Goal: Register for event/course

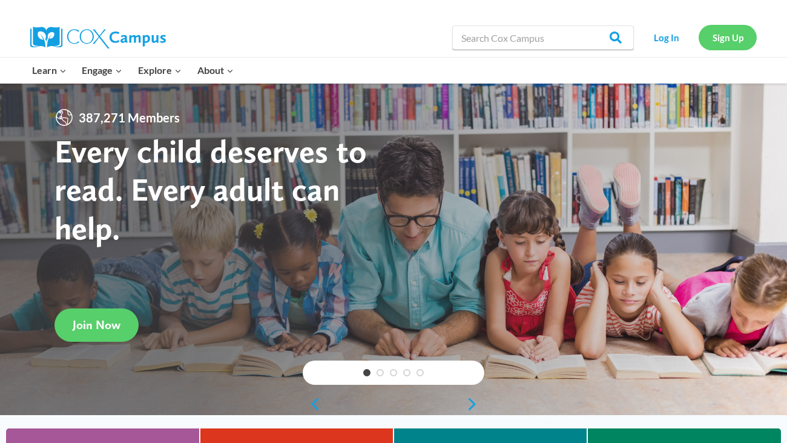
click at [719, 33] on link "Sign Up" at bounding box center [728, 37] width 58 height 25
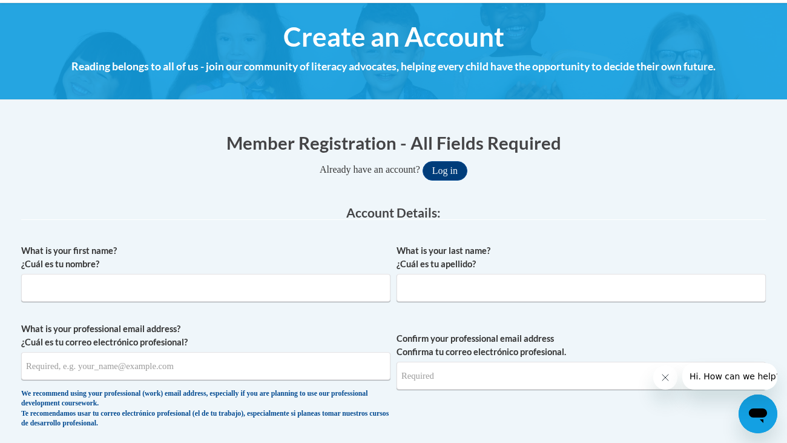
scroll to position [145, 0]
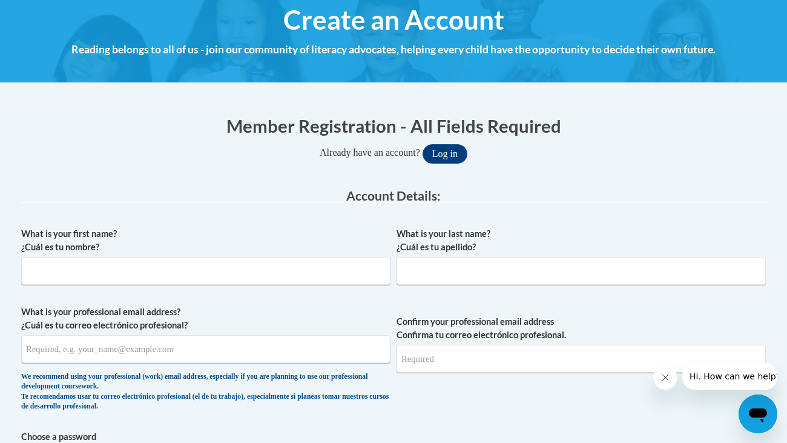
click at [105, 285] on div "What is your first name? ¿Cuál es tu nombre?" at bounding box center [206, 260] width 370 height 67
click at [96, 278] on input "What is your first name? ¿Cuál es tu nombre?" at bounding box center [206, 271] width 370 height 28
type input "Elaina"
click at [422, 279] on input "What is your last name? ¿Cuál es tu apellido?" at bounding box center [582, 271] width 370 height 28
type input "Eichner"
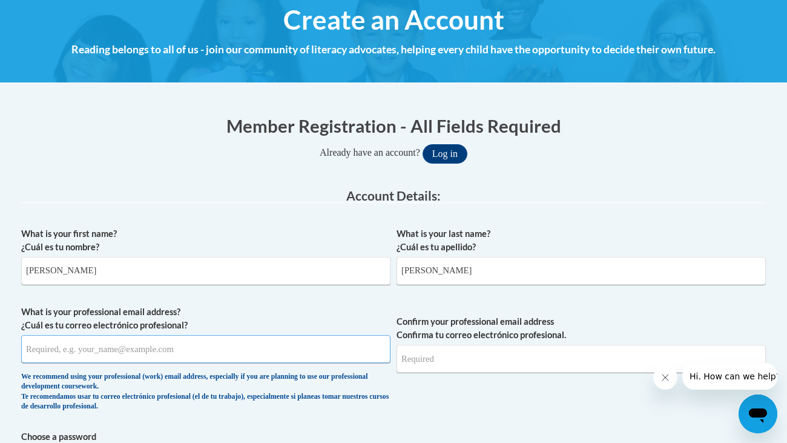
click at [211, 360] on input "What is your professional email address? ¿Cuál es tu correo electrónico profesi…" at bounding box center [206, 349] width 370 height 28
type input "elaina.eichnerpersonal@gmail.com"
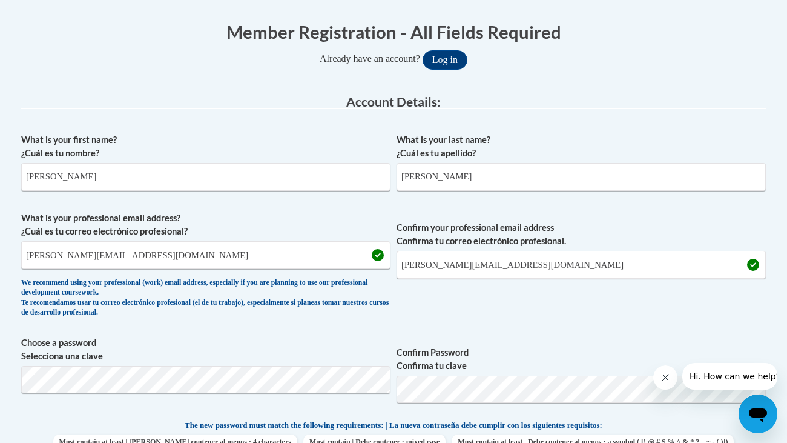
scroll to position [242, 0]
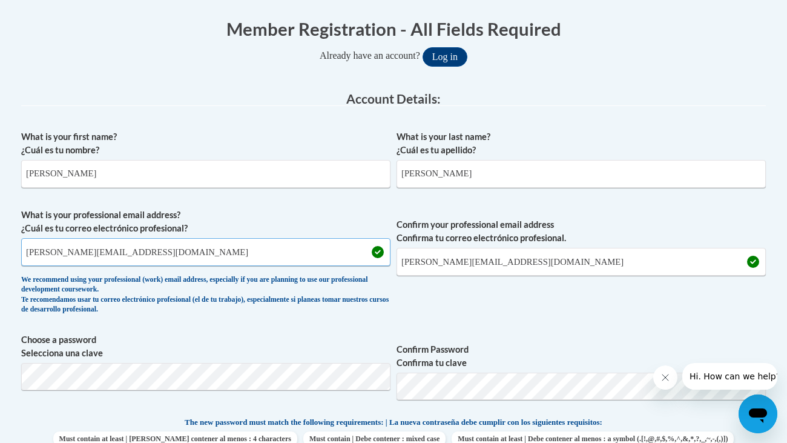
click at [300, 249] on input "elaina.eichnerpersonal@gmail.com" at bounding box center [206, 252] width 370 height 28
type input "[EMAIL_ADDRESS][DOMAIN_NAME]"
click at [526, 266] on input "elaina.eichnerpersonal@gmail.com" at bounding box center [582, 262] width 370 height 28
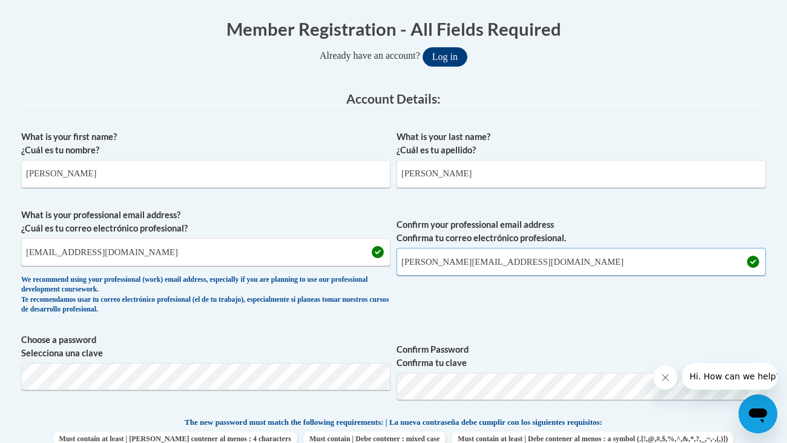
click at [526, 266] on input "elaina.eichnerpersonal@gmail.com" at bounding box center [582, 262] width 370 height 28
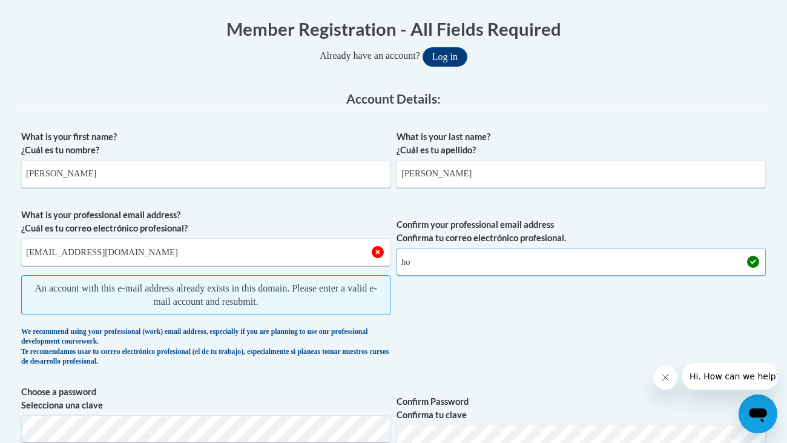
type input "[EMAIL_ADDRESS][DOMAIN_NAME]"
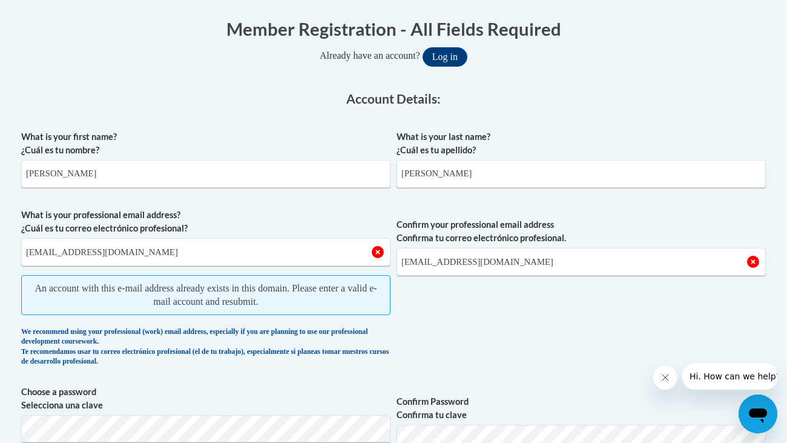
click at [315, 225] on label "What is your professional email address? ¿Cuál es tu correo electrónico profesi…" at bounding box center [206, 221] width 370 height 27
click at [315, 238] on input "houdinithecat10@gmail.com" at bounding box center [206, 252] width 370 height 28
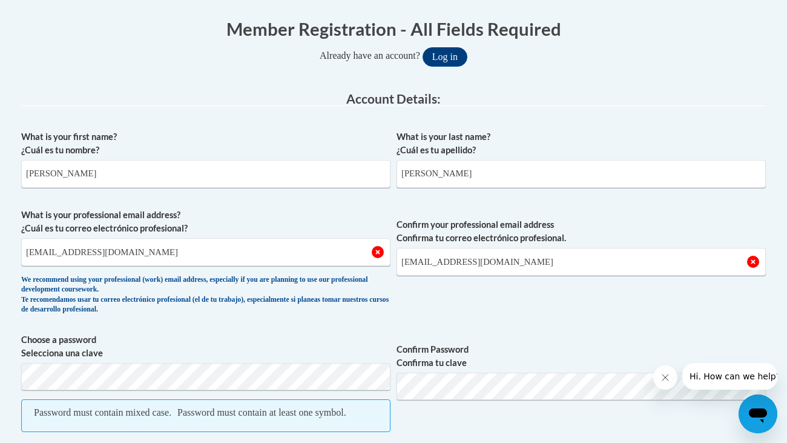
click at [299, 210] on label "What is your professional email address? ¿Cuál es tu correo electrónico profesi…" at bounding box center [206, 221] width 370 height 27
click at [299, 238] on input "houdinithecat10@gmail.com" at bounding box center [206, 252] width 370 height 28
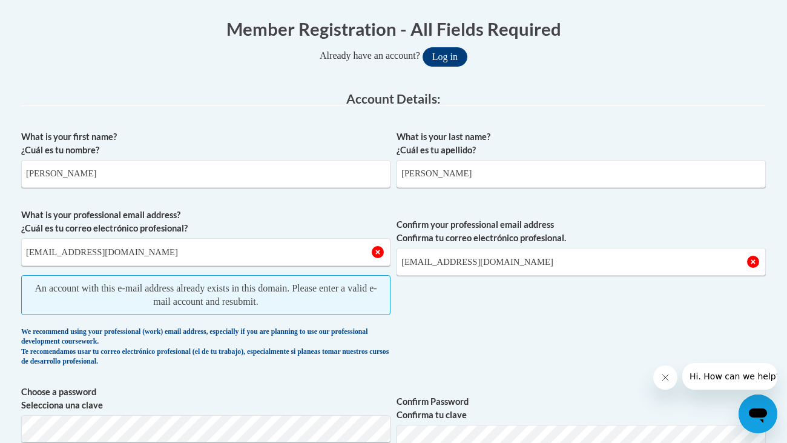
click at [199, 383] on div "What is your first name? ¿Cuál es tu nombre? Elaina What is your last name? ¿Cu…" at bounding box center [393, 426] width 745 height 605
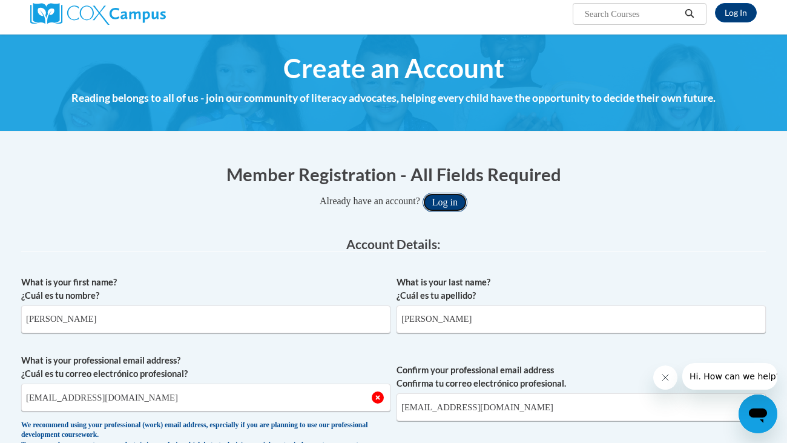
click at [452, 193] on button "Log in" at bounding box center [445, 202] width 45 height 19
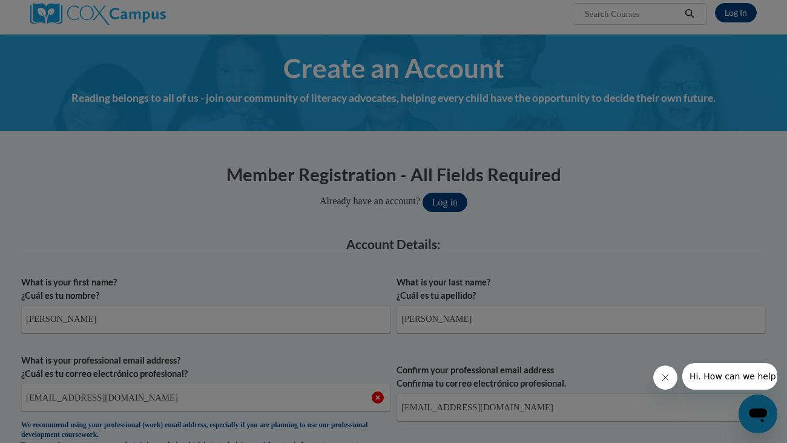
scroll to position [199, 0]
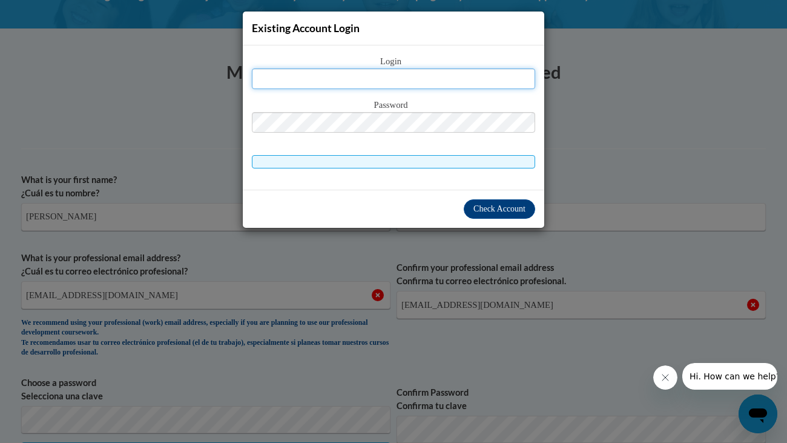
click at [348, 78] on input "text" at bounding box center [393, 78] width 283 height 21
type input "houdinithecat10@gmail.com"
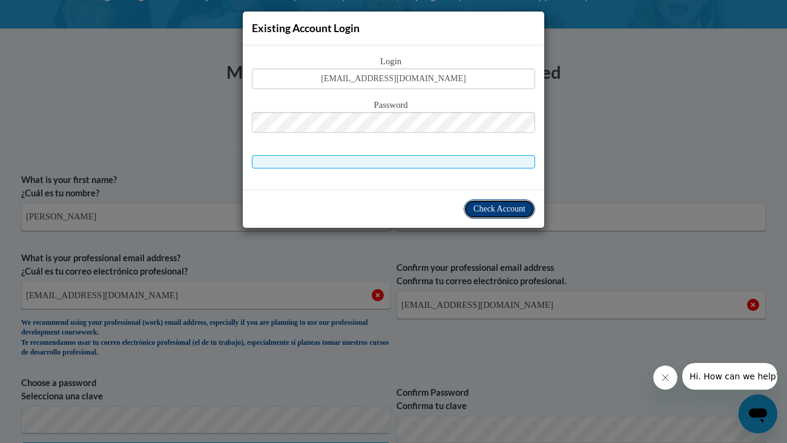
click at [487, 208] on span "Check Account" at bounding box center [500, 208] width 52 height 9
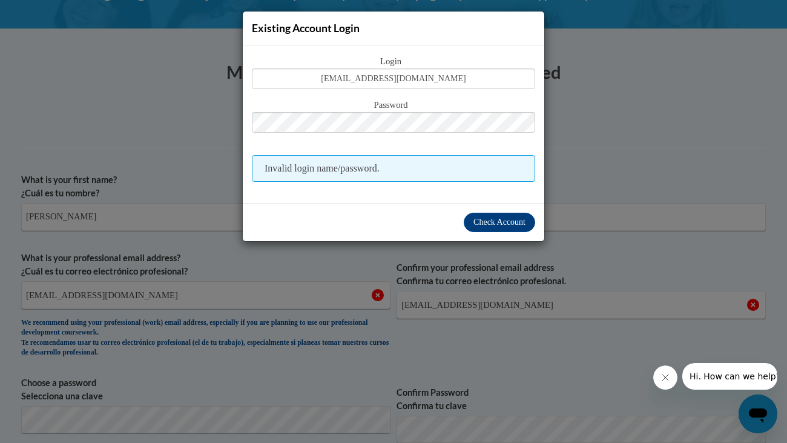
click at [428, 228] on div "Check Account" at bounding box center [394, 222] width 302 height 38
click at [491, 214] on button "Check Account" at bounding box center [499, 222] width 71 height 19
click at [396, 217] on div "Check Account" at bounding box center [394, 222] width 302 height 38
click at [753, 39] on div "Existing Account Login Login houdinithecat10@gmail.com Password Invalid login n…" at bounding box center [393, 221] width 787 height 443
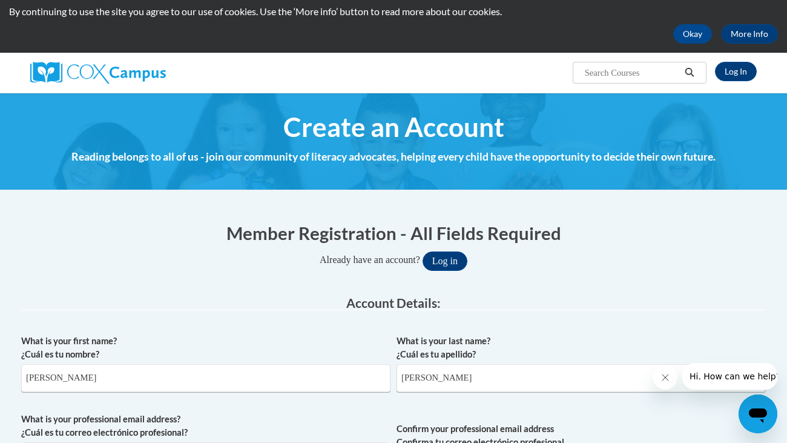
scroll to position [29, 0]
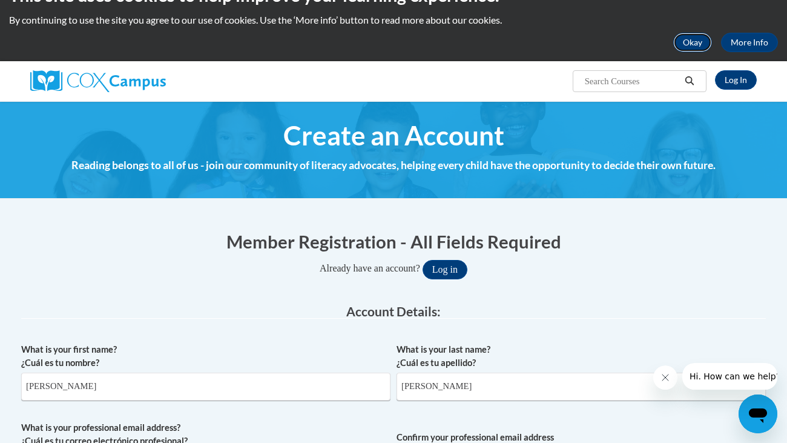
click at [711, 39] on button "Okay" at bounding box center [693, 42] width 39 height 19
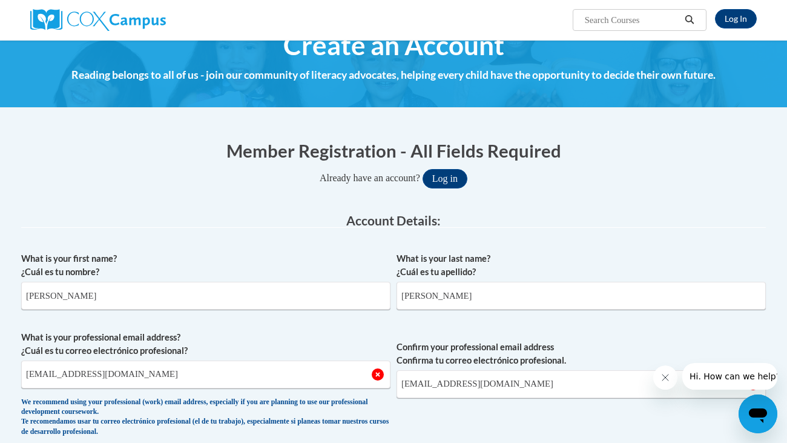
scroll to position [0, 0]
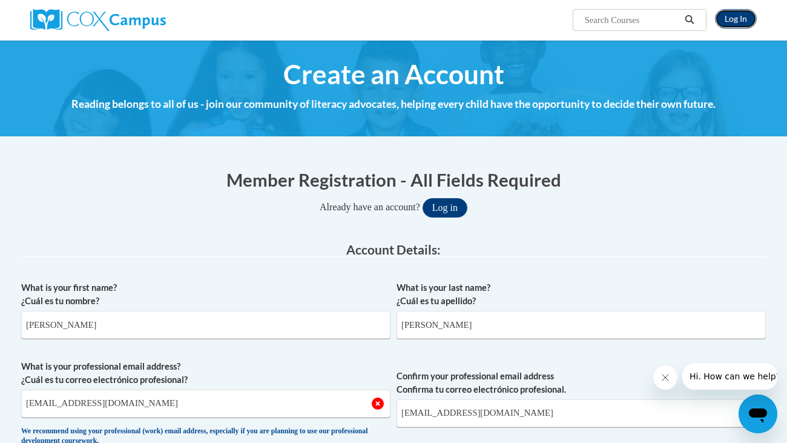
click at [728, 22] on link "Log In" at bounding box center [736, 18] width 42 height 19
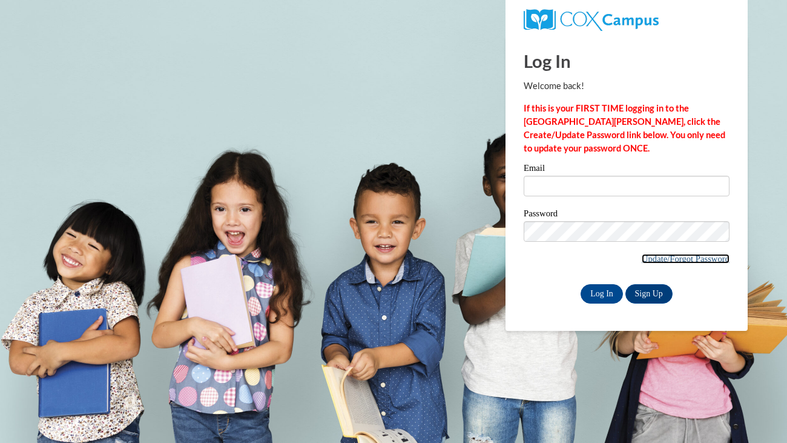
click at [672, 256] on link "Update/Forgot Password" at bounding box center [686, 259] width 88 height 10
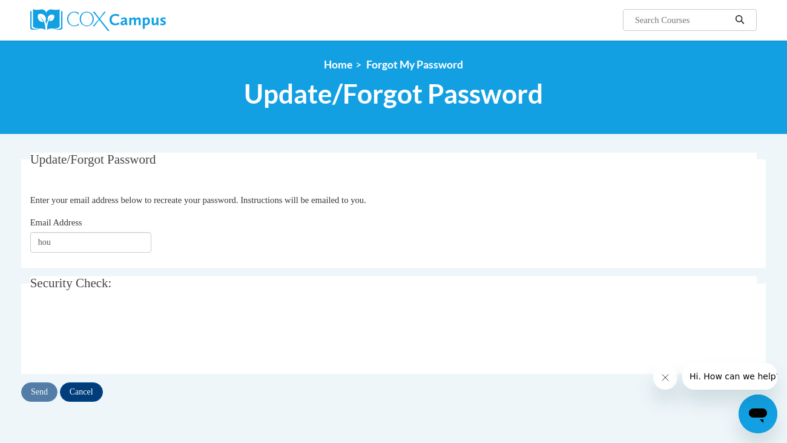
type input "[EMAIL_ADDRESS][DOMAIN_NAME]"
click at [35, 389] on input "Send" at bounding box center [39, 391] width 36 height 19
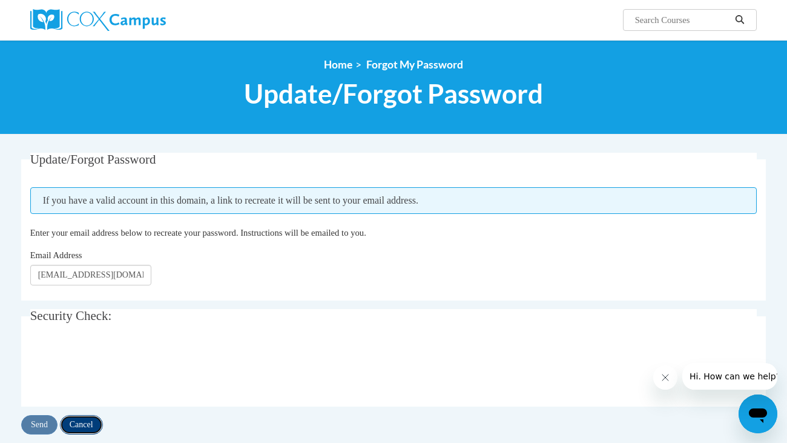
click at [101, 430] on input "Cancel" at bounding box center [81, 424] width 43 height 19
click at [512, 105] on span "Update/Forgot Password" at bounding box center [393, 94] width 299 height 32
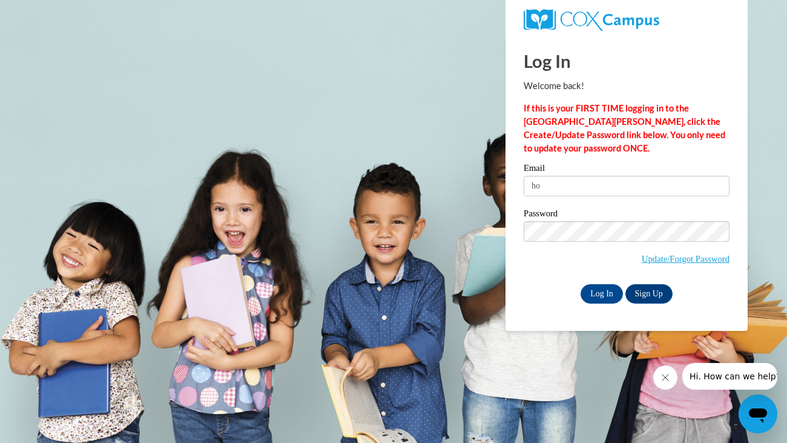
type input "[EMAIL_ADDRESS][DOMAIN_NAME]"
click at [560, 280] on div "Password Update/Forgot Password" at bounding box center [627, 244] width 206 height 71
click at [618, 297] on input "Log In" at bounding box center [602, 293] width 42 height 19
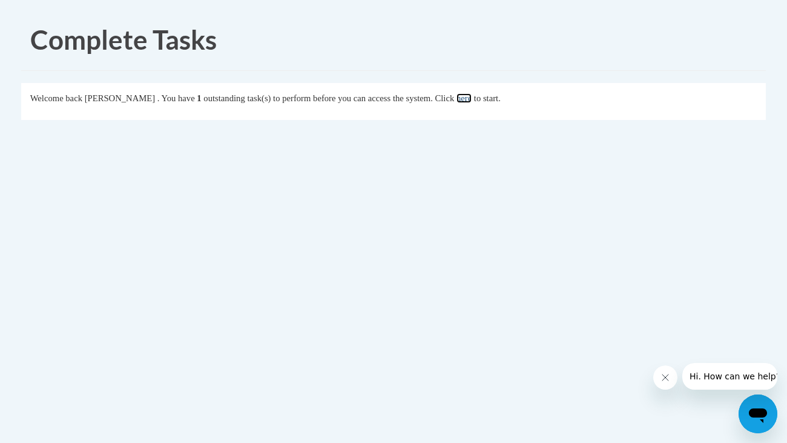
click at [472, 97] on link "here" at bounding box center [464, 98] width 15 height 10
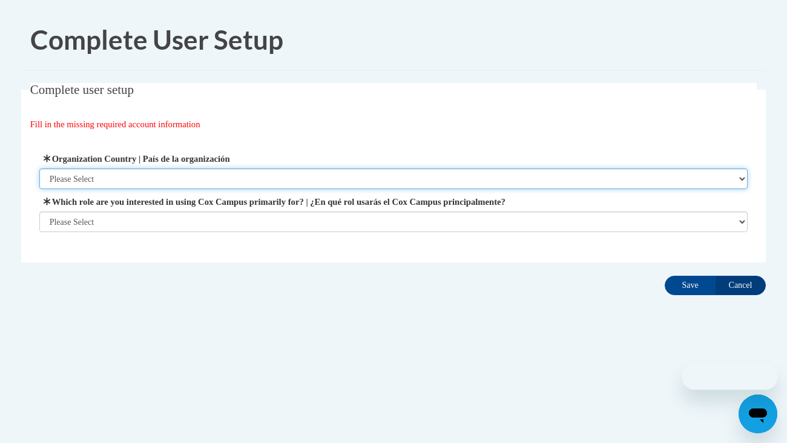
click at [288, 183] on select "Please Select [GEOGRAPHIC_DATA] | [GEOGRAPHIC_DATA] Outside of [GEOGRAPHIC_DATA…" at bounding box center [393, 178] width 709 height 21
select select "ad49bcad-a171-4b2e-b99c-48b446064914"
click at [39, 168] on select "Please Select [GEOGRAPHIC_DATA] | [GEOGRAPHIC_DATA] Outside of [GEOGRAPHIC_DATA…" at bounding box center [393, 178] width 709 height 21
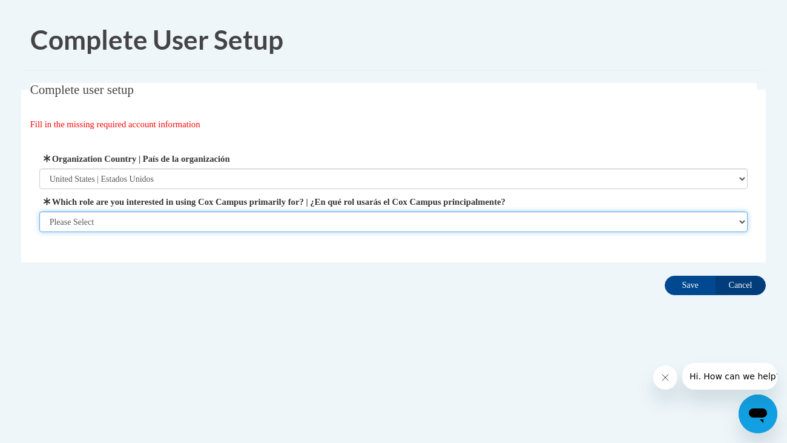
click at [288, 216] on select "Please Select College/University | Colegio/Universidad Community/Nonprofit Part…" at bounding box center [393, 221] width 709 height 21
select select "fbf2d438-af2f-41f8-98f1-81c410e29de3"
click at [39, 232] on select "Please Select College/University | Colegio/Universidad Community/Nonprofit Part…" at bounding box center [393, 221] width 709 height 21
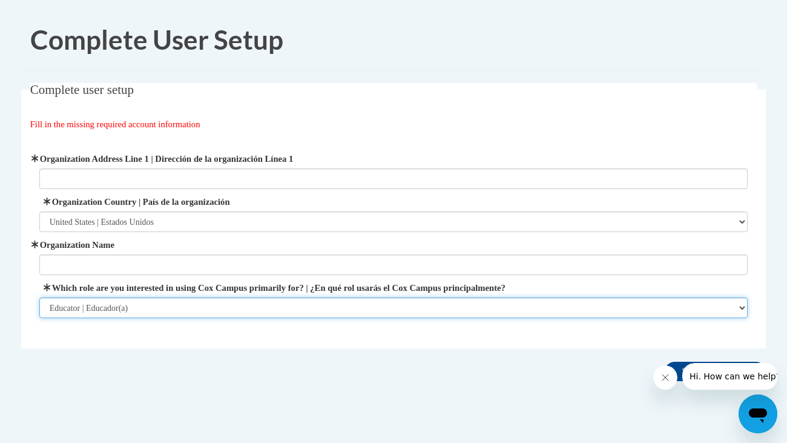
click at [229, 308] on select "Please Select College/University | Colegio/Universidad Community/Nonprofit Part…" at bounding box center [393, 307] width 709 height 21
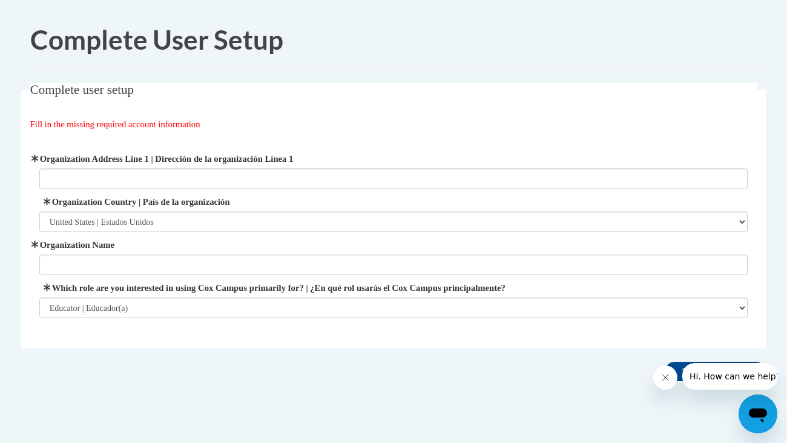
click at [241, 284] on label "Which role are you interested in using Cox Campus primarily for? | ¿En qué rol …" at bounding box center [393, 287] width 709 height 13
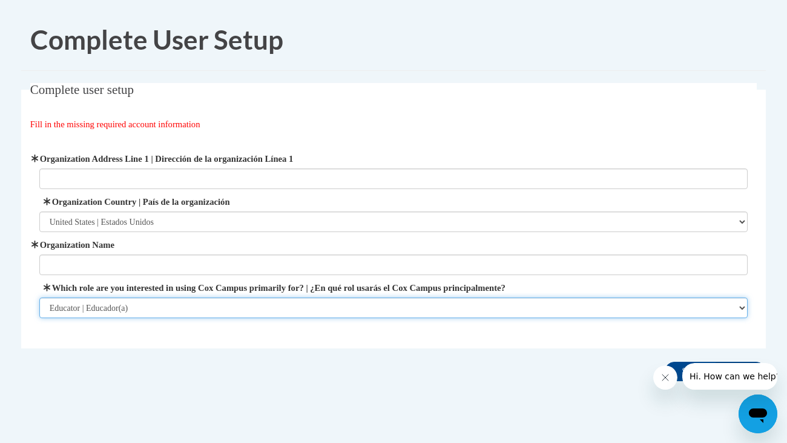
click at [241, 297] on select "Please Select College/University | Colegio/Universidad Community/Nonprofit Part…" at bounding box center [393, 307] width 709 height 21
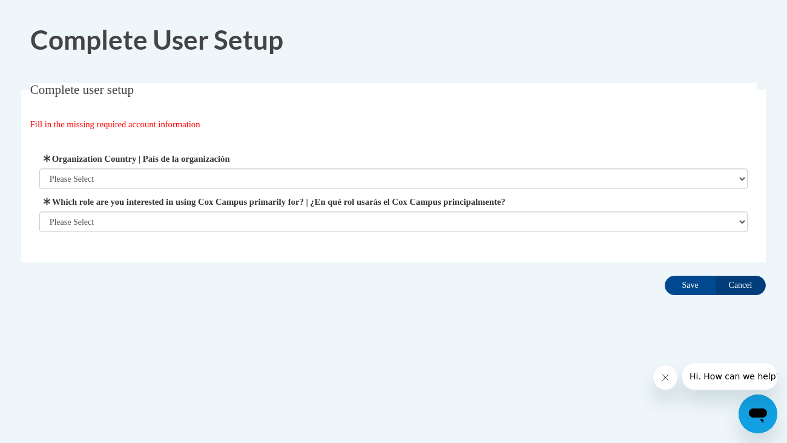
click at [280, 123] on div "Fill in the missing required account information" at bounding box center [394, 124] width 728 height 13
click at [671, 377] on button "Close message from company" at bounding box center [666, 377] width 24 height 24
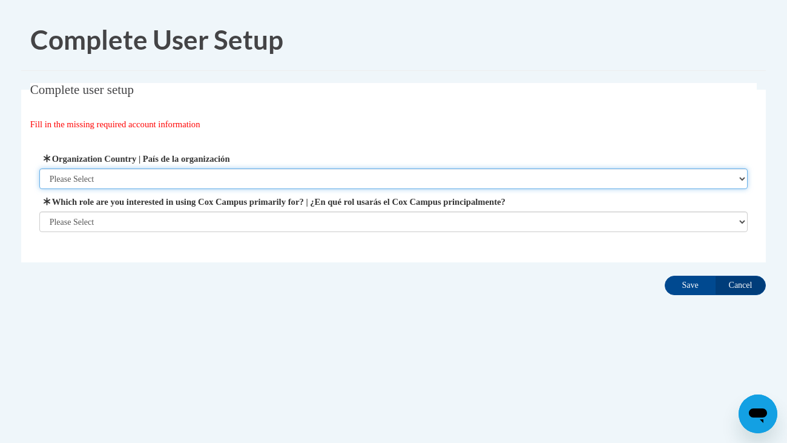
click at [326, 174] on select "Please Select [GEOGRAPHIC_DATA] | [GEOGRAPHIC_DATA] Outside of [GEOGRAPHIC_DATA…" at bounding box center [393, 178] width 709 height 21
select select "ad49bcad-a171-4b2e-b99c-48b446064914"
click at [39, 168] on select "Please Select [GEOGRAPHIC_DATA] | [GEOGRAPHIC_DATA] Outside of [GEOGRAPHIC_DATA…" at bounding box center [393, 178] width 709 height 21
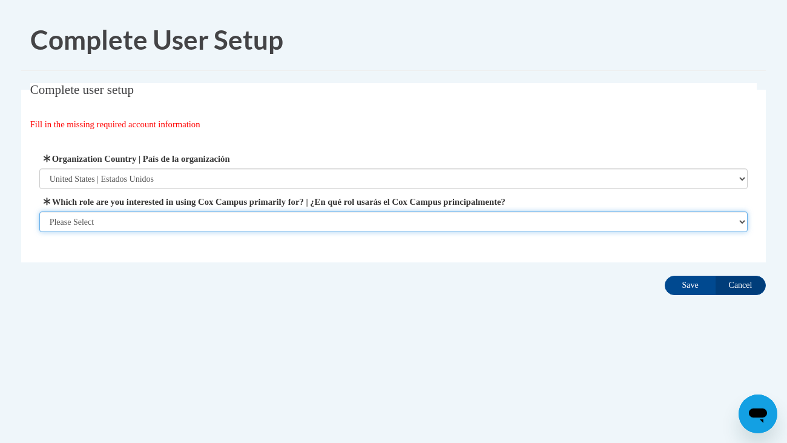
click at [327, 216] on select "Please Select College/University | Colegio/Universidad Community/Nonprofit Part…" at bounding box center [393, 221] width 709 height 21
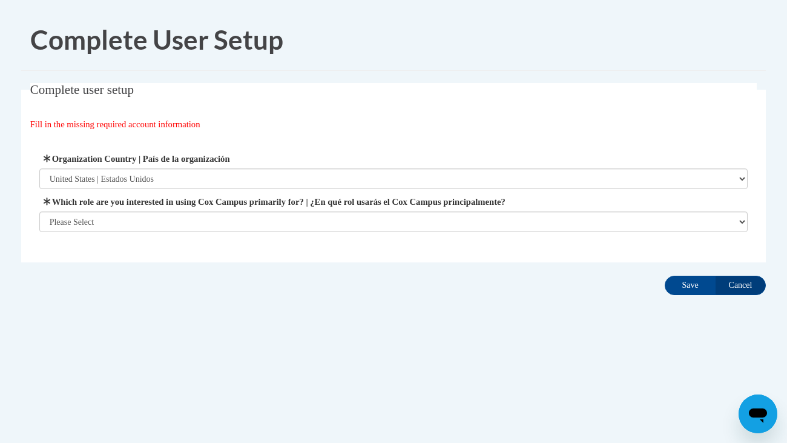
click at [310, 190] on div "Organization Address Line 1 | Dirección de la organización Línea 1 Organization…" at bounding box center [393, 192] width 709 height 80
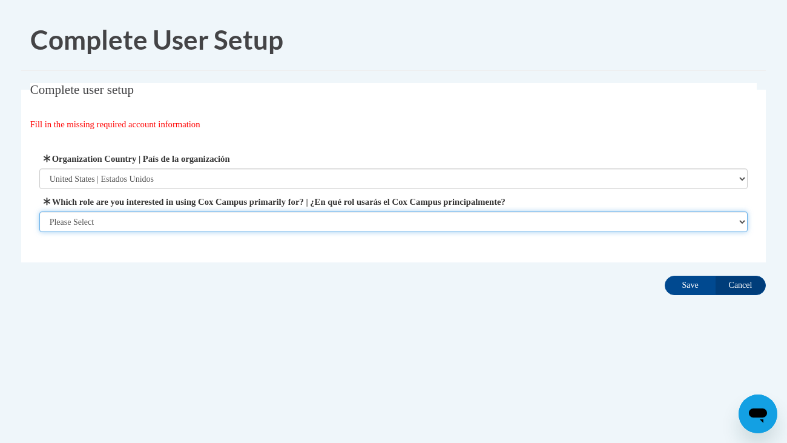
click at [314, 216] on select "Please Select College/University | Colegio/Universidad Community/Nonprofit Part…" at bounding box center [393, 221] width 709 height 21
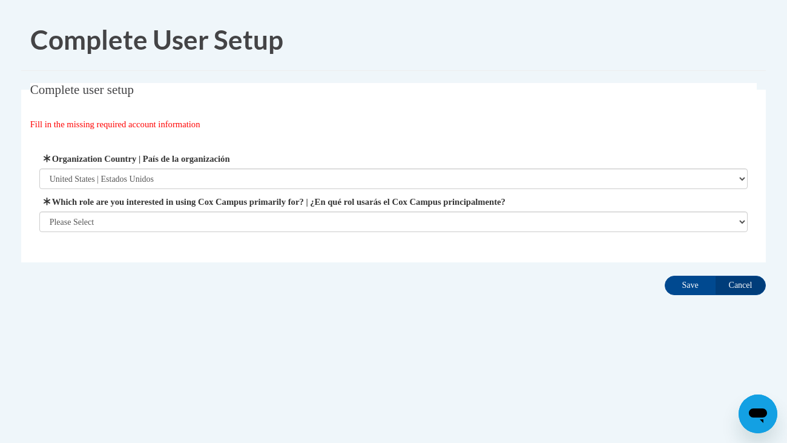
click at [334, 397] on body "Complete User Setup Complete user setup Fill in the missing required account in…" at bounding box center [393, 221] width 787 height 443
click at [539, 138] on div "Organization Address Line 1 | Dirección de la organización Línea 1 Organization…" at bounding box center [394, 192] width 728 height 110
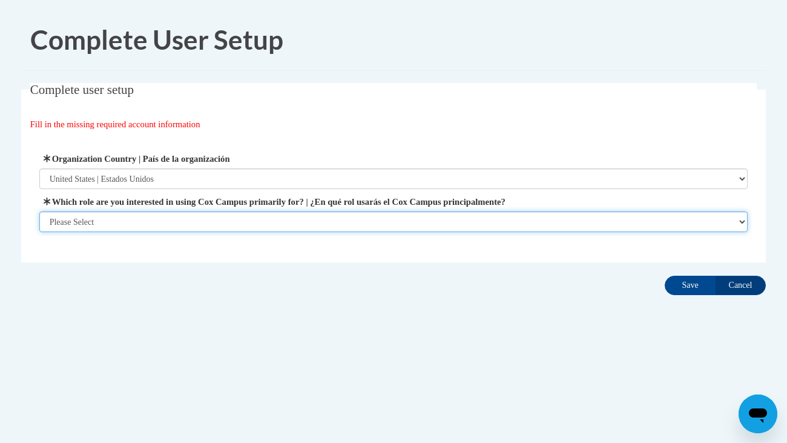
click at [256, 219] on select "Please Select College/University | Colegio/Universidad Community/Nonprofit Part…" at bounding box center [393, 221] width 709 height 21
select select "fbf2d438-af2f-41f8-98f1-81c410e29de3"
click at [39, 232] on select "Please Select College/University | Colegio/Universidad Community/Nonprofit Part…" at bounding box center [393, 221] width 709 height 21
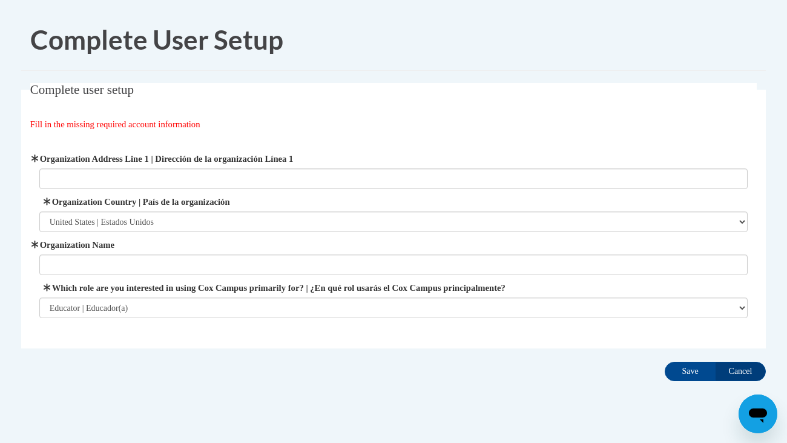
click at [287, 154] on label "Organization Address Line 1 | Dirección de la organización Línea 1" at bounding box center [393, 158] width 709 height 13
click at [287, 168] on input "Organization Address Line 1 | Dirección de la organización Línea 1" at bounding box center [393, 178] width 709 height 21
click at [287, 154] on label "Organization Address Line 1 | Dirección de la organización Línea 1" at bounding box center [393, 158] width 709 height 13
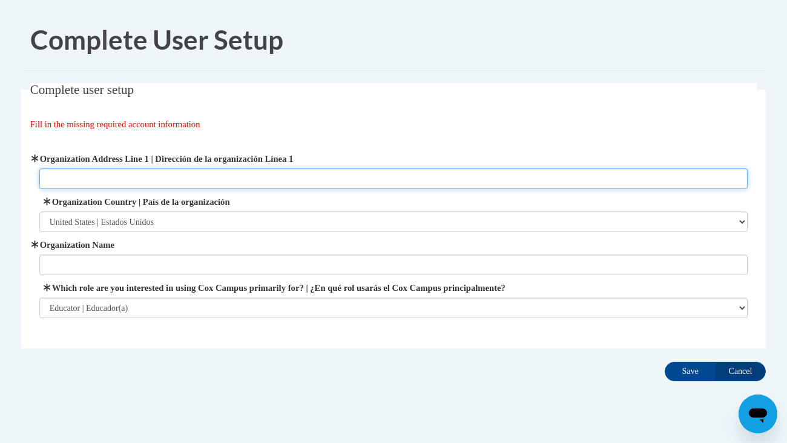
click at [287, 168] on input "Organization Address Line 1 | Dirección de la organización Línea 1" at bounding box center [393, 178] width 709 height 21
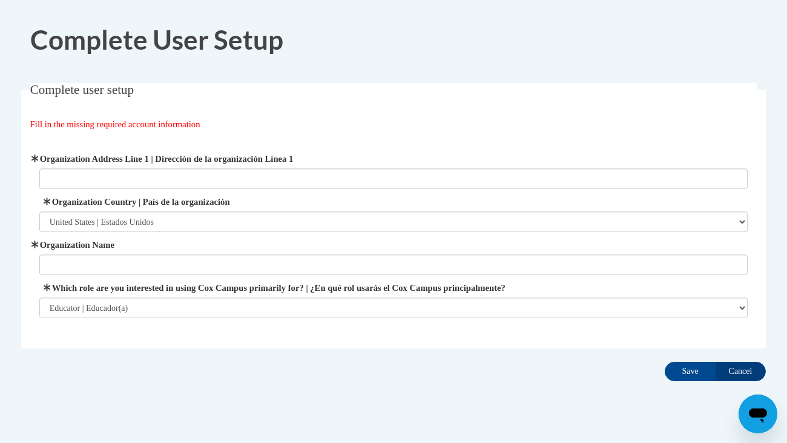
click at [334, 124] on div "Fill in the missing required account information" at bounding box center [394, 124] width 728 height 13
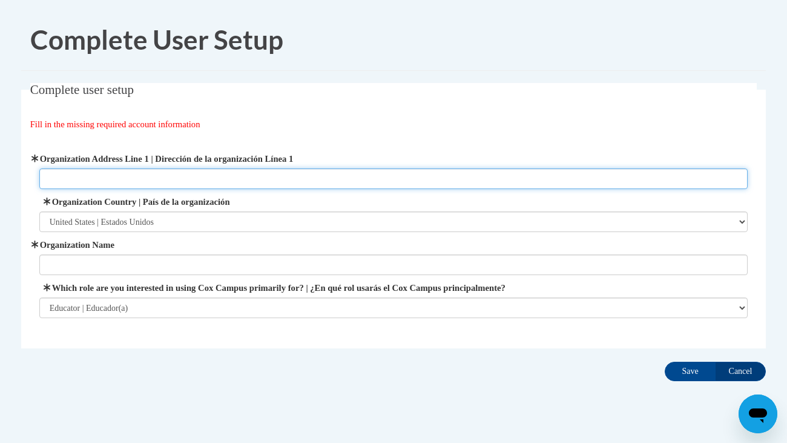
click at [201, 171] on input "Organization Address Line 1 | Dirección de la organización Línea 1" at bounding box center [393, 178] width 709 height 21
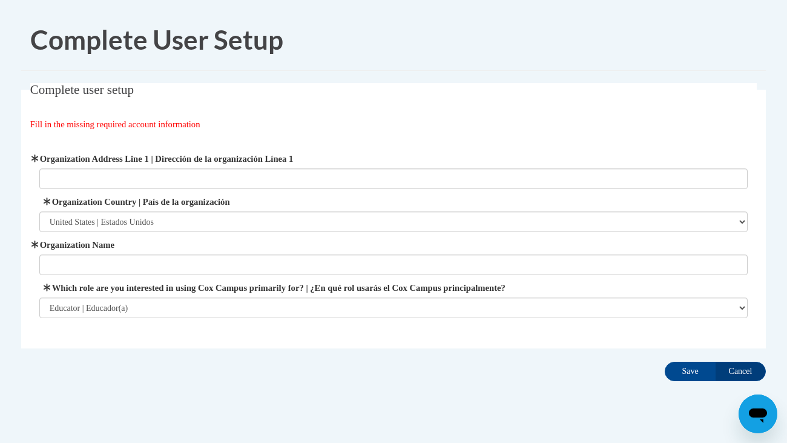
click at [314, 113] on fieldset "Complete user setup Fill in the missing required account information User Profi…" at bounding box center [393, 215] width 745 height 265
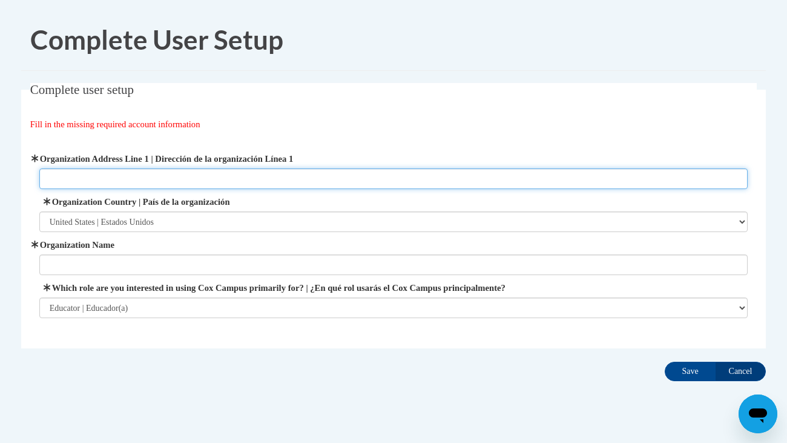
click at [262, 174] on input "Organization Address Line 1 | Dirección de la organización Línea 1" at bounding box center [393, 178] width 709 height 21
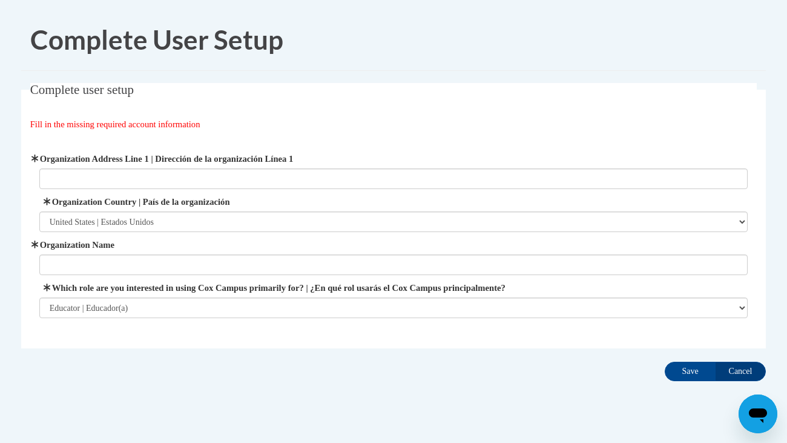
click at [259, 152] on label "Organization Address Line 1 | Dirección de la organización Línea 1" at bounding box center [393, 158] width 709 height 13
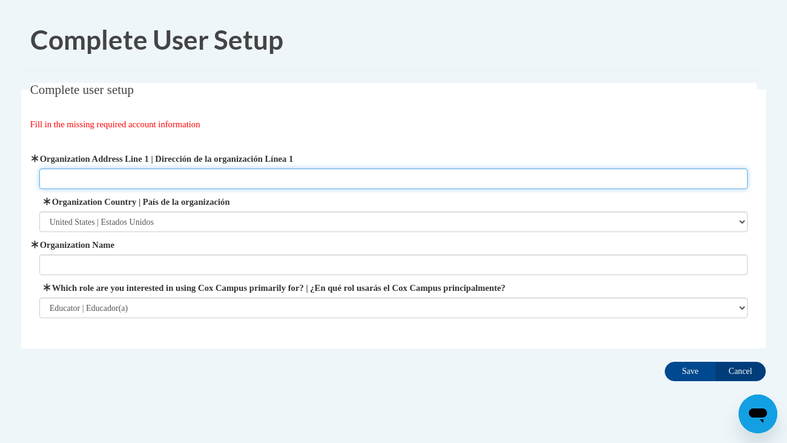
click at [259, 168] on input "Organization Address Line 1 | Dirección de la organización Línea 1" at bounding box center [393, 178] width 709 height 21
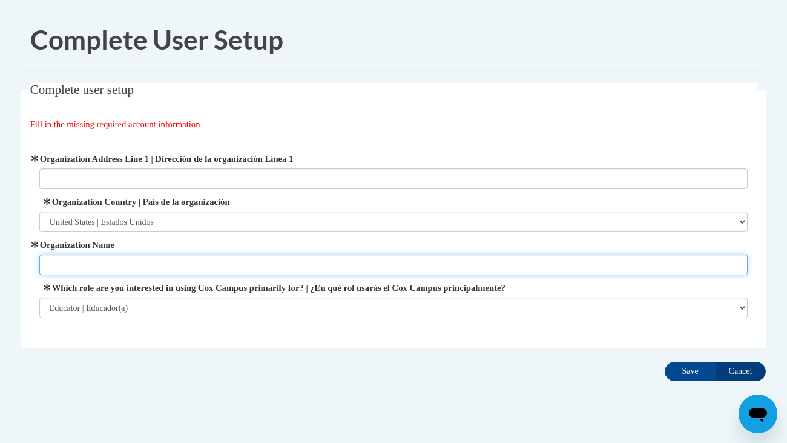
click at [234, 271] on input "Organization Name" at bounding box center [393, 264] width 709 height 21
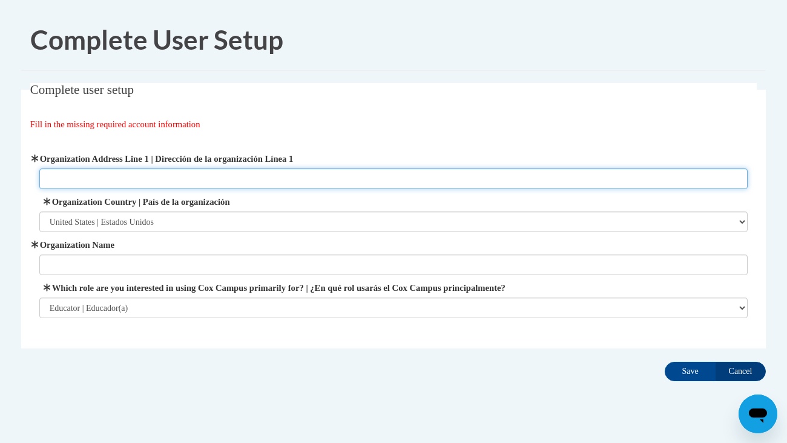
click at [257, 174] on input "Organization Address Line 1 | Dirección de la organización Línea 1" at bounding box center [393, 178] width 709 height 21
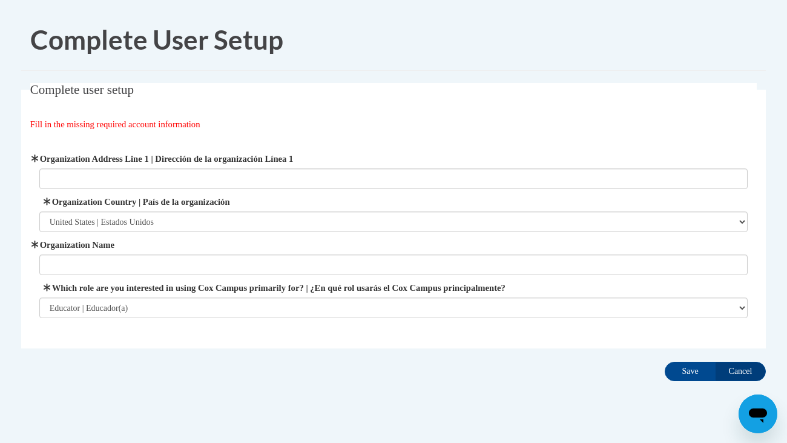
click at [267, 139] on div "Organization Address Line 1 | Dirección de la organización Línea 1 Organization…" at bounding box center [394, 235] width 728 height 196
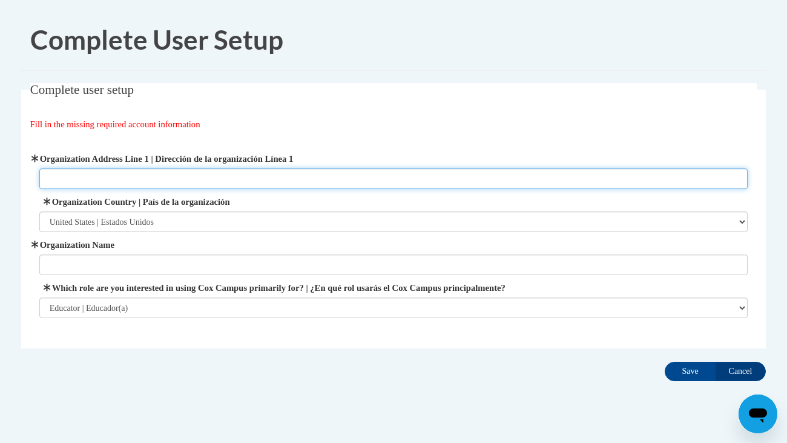
click at [254, 172] on input "Organization Address Line 1 | Dirección de la organización Línea 1" at bounding box center [393, 178] width 709 height 21
type input "7300 North Palmyra Road"
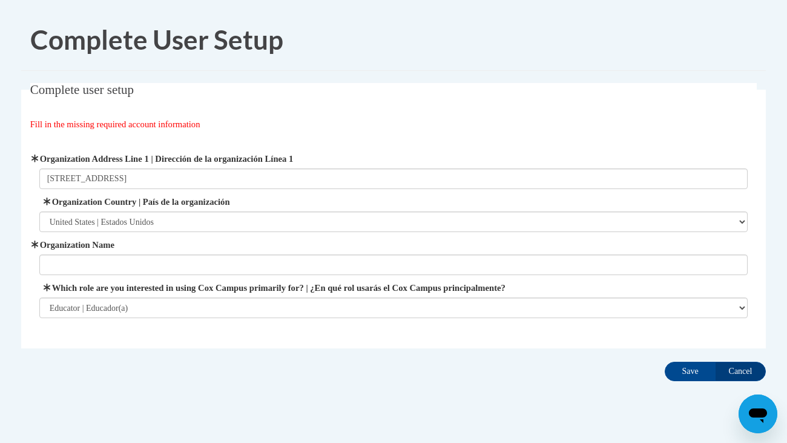
click at [265, 121] on div "Fill in the missing required account information" at bounding box center [394, 124] width 728 height 13
click at [251, 166] on span "Organization Address Line 1 | Dirección de la organización Línea 1 7300 North P…" at bounding box center [393, 170] width 709 height 37
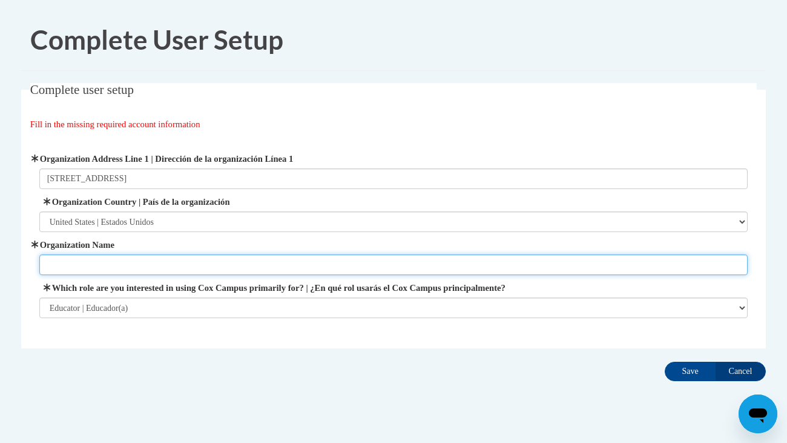
click at [211, 265] on input "Organization Name" at bounding box center [393, 264] width 709 height 21
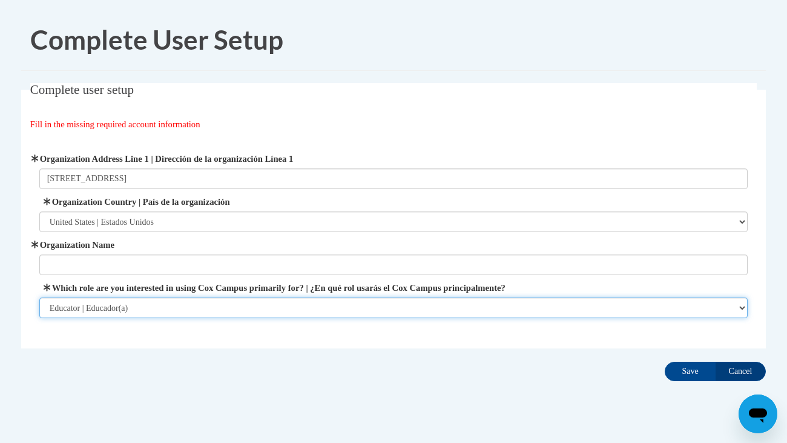
click at [246, 308] on select "Please Select College/University | Colegio/Universidad Community/Nonprofit Part…" at bounding box center [393, 307] width 709 height 21
select select "5a18ea06-2b54-4451-96f2-d152daf9eac5"
click at [39, 297] on select "Please Select College/University | Colegio/Universidad Community/Nonprofit Part…" at bounding box center [393, 307] width 709 height 21
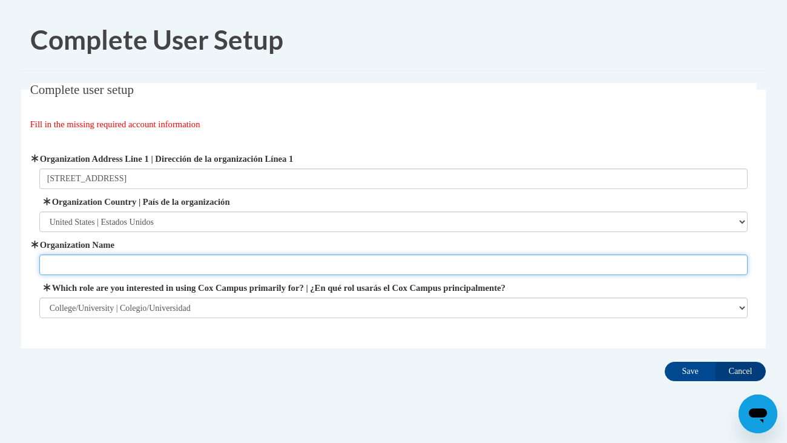
click at [210, 267] on input "Organization Name" at bounding box center [393, 264] width 709 height 21
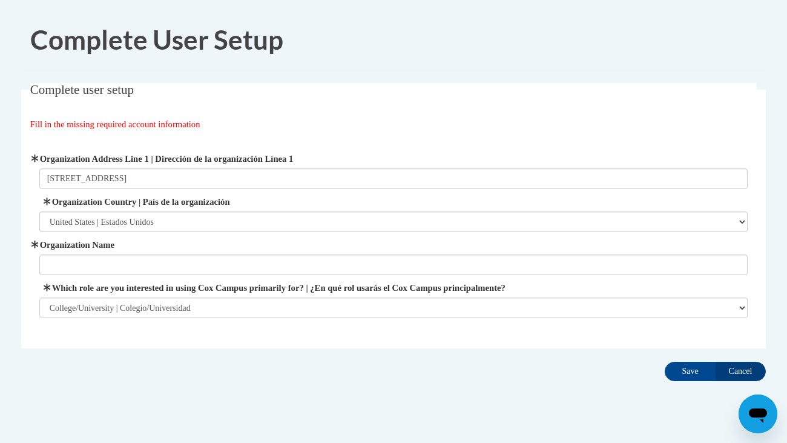
click at [101, 246] on label "Organization Name" at bounding box center [393, 244] width 709 height 13
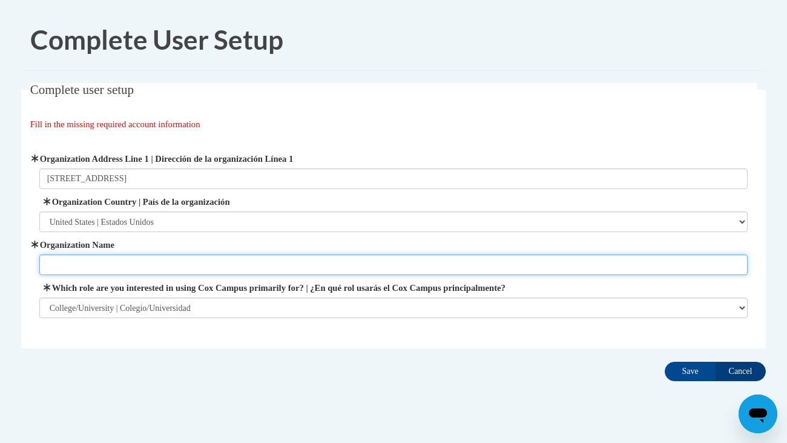
click at [101, 254] on input "Organization Name" at bounding box center [393, 264] width 709 height 21
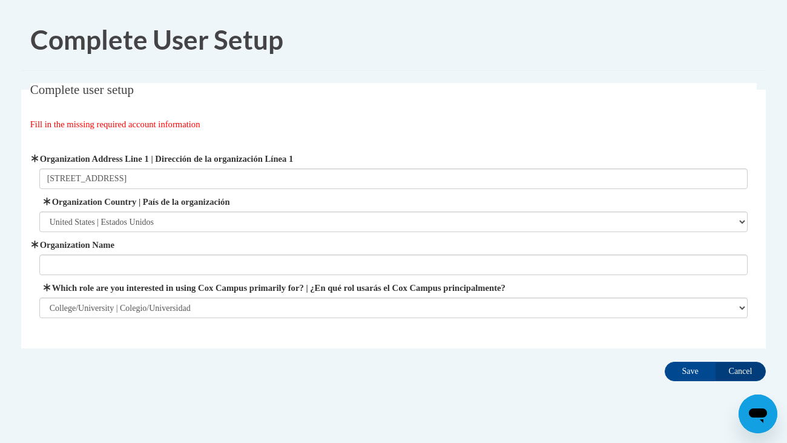
click at [101, 246] on label "Organization Name" at bounding box center [393, 244] width 709 height 13
click at [101, 254] on input "Organization Name" at bounding box center [393, 264] width 709 height 21
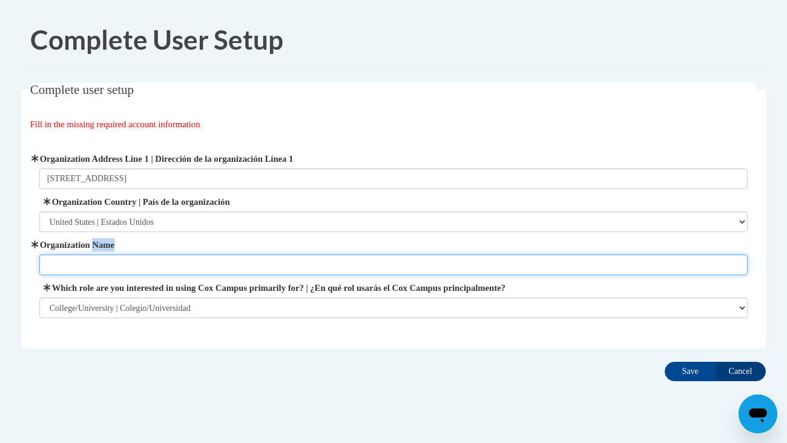
click at [108, 257] on input "Organization Name" at bounding box center [393, 264] width 709 height 21
click at [122, 259] on input "Organization Name" at bounding box center [393, 264] width 709 height 21
type input "Mahonign"
type input "Mahoning County Career and Technical Center"
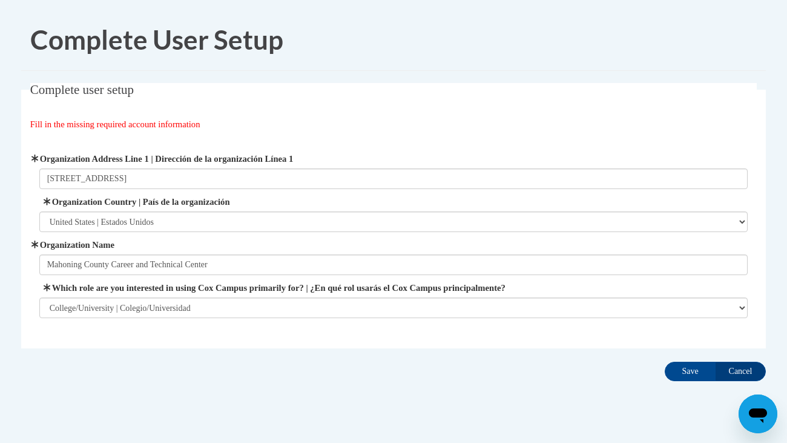
click at [240, 67] on div "Complete User Setup" at bounding box center [393, 40] width 745 height 62
click at [0, 244] on body "Complete User Setup Complete user setup Fill in the missing required account in…" at bounding box center [393, 233] width 787 height 467
click at [387, 138] on div "Organization Address Line 1 | Dirección de la organización Línea 1 7300 North P…" at bounding box center [394, 235] width 728 height 196
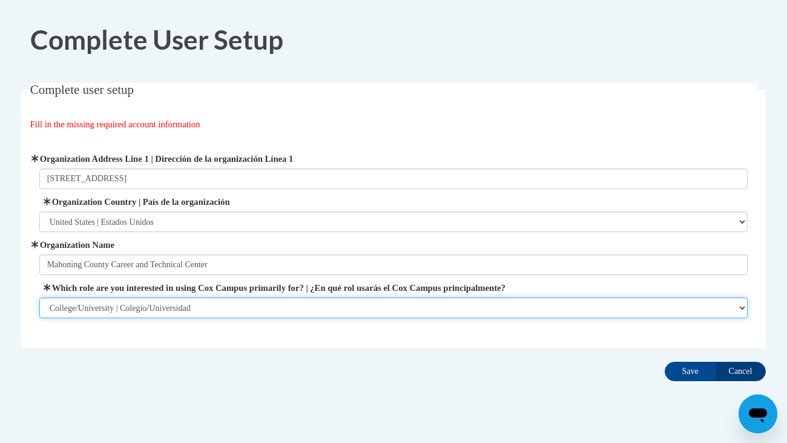
click at [742, 310] on select "Please Select College/University | Colegio/Universidad Community/Nonprofit Part…" at bounding box center [393, 307] width 709 height 21
select select "fbf2d438-af2f-41f8-98f1-81c410e29de3"
click at [39, 297] on select "Please Select College/University | Colegio/Universidad Community/Nonprofit Part…" at bounding box center [393, 307] width 709 height 21
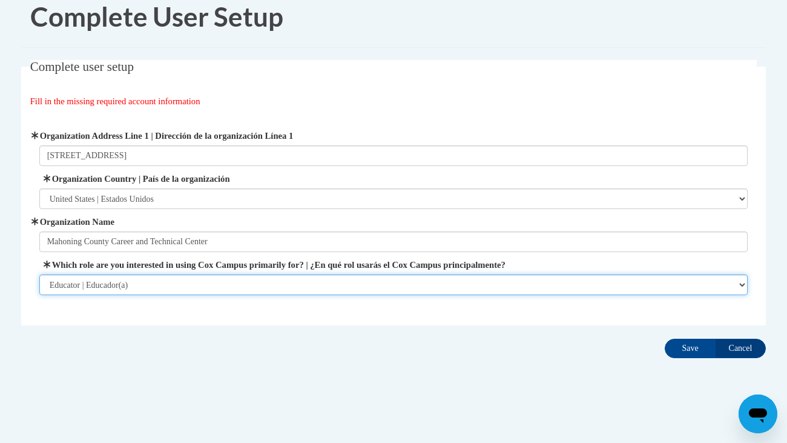
scroll to position [24, 0]
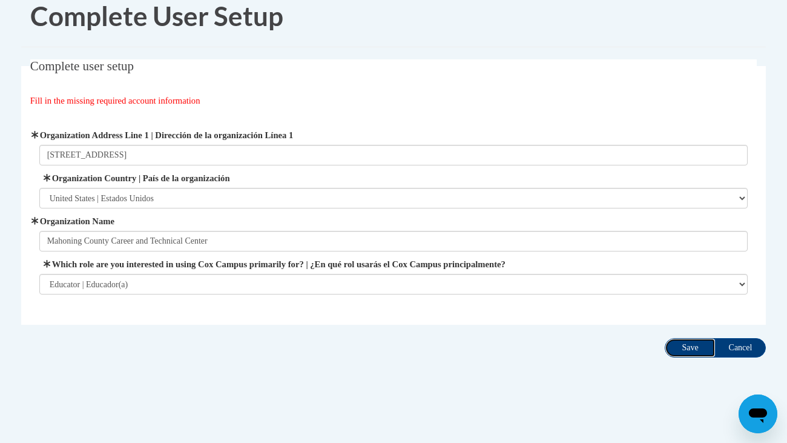
click at [689, 347] on input "Save" at bounding box center [690, 347] width 51 height 19
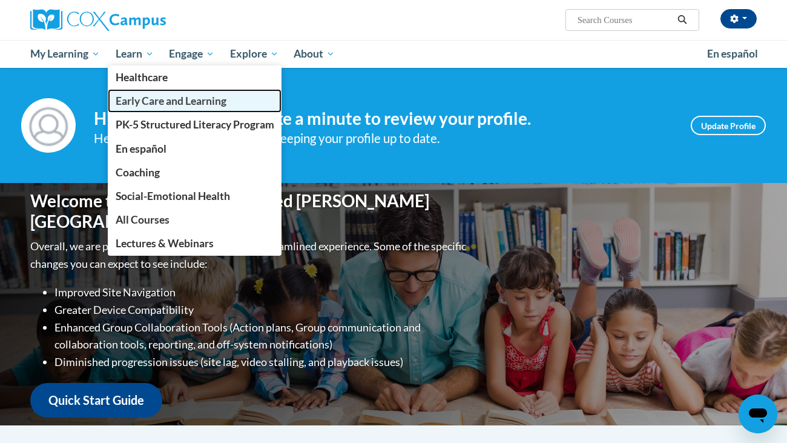
click at [123, 104] on span "Early Care and Learning" at bounding box center [171, 100] width 111 height 13
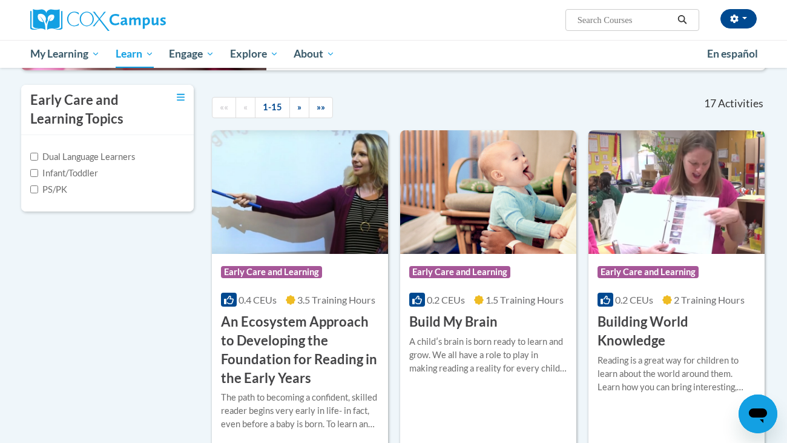
scroll to position [274, 0]
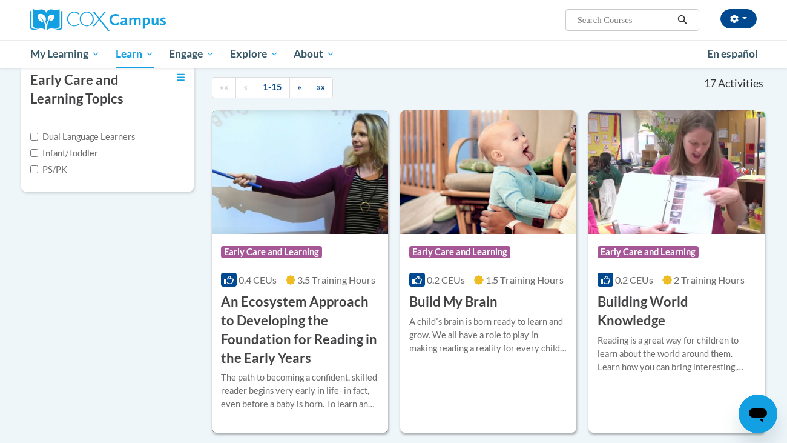
click at [274, 320] on h3 "An Ecosystem Approach to Developing the Foundation for Reading in the Early Yea…" at bounding box center [300, 330] width 158 height 75
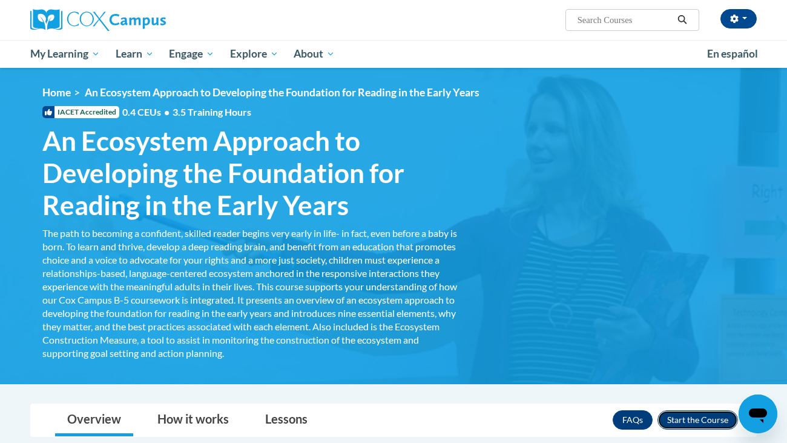
click at [694, 417] on button "Enroll" at bounding box center [698, 419] width 81 height 19
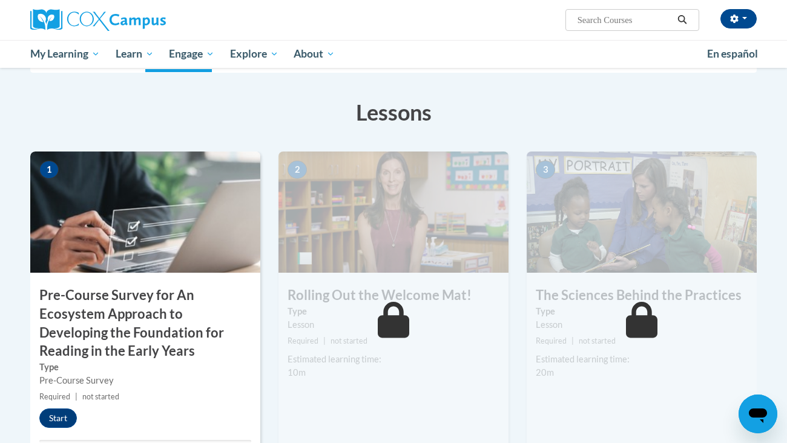
scroll to position [197, 0]
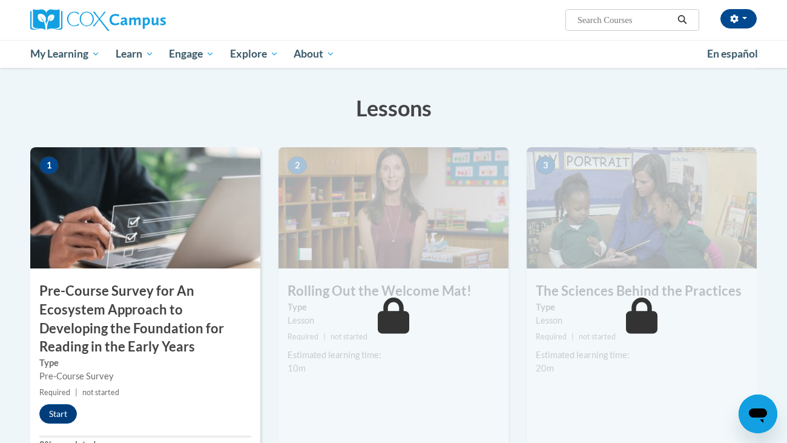
click at [404, 107] on h3 "Lessons" at bounding box center [393, 108] width 727 height 30
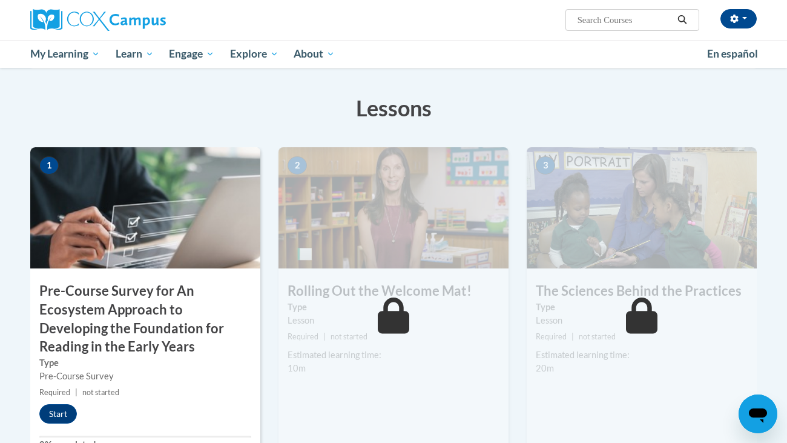
click at [404, 107] on h3 "Lessons" at bounding box center [393, 108] width 727 height 30
click at [194, 108] on h3 "Lessons" at bounding box center [393, 108] width 727 height 30
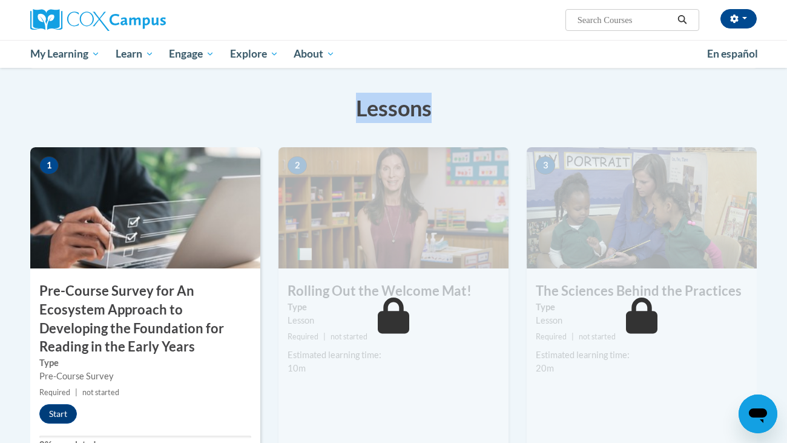
click at [194, 108] on h3 "Lessons" at bounding box center [393, 108] width 727 height 30
